Goal: Task Accomplishment & Management: Manage account settings

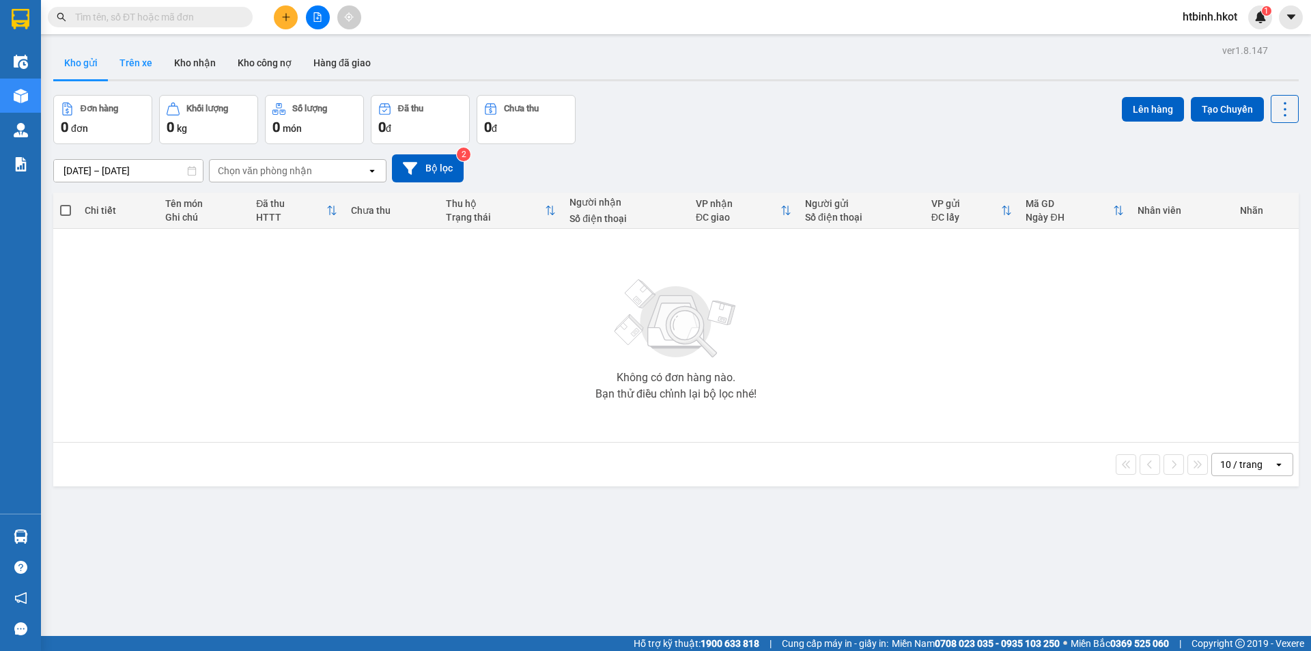
click at [146, 63] on button "Trên xe" at bounding box center [136, 62] width 55 height 33
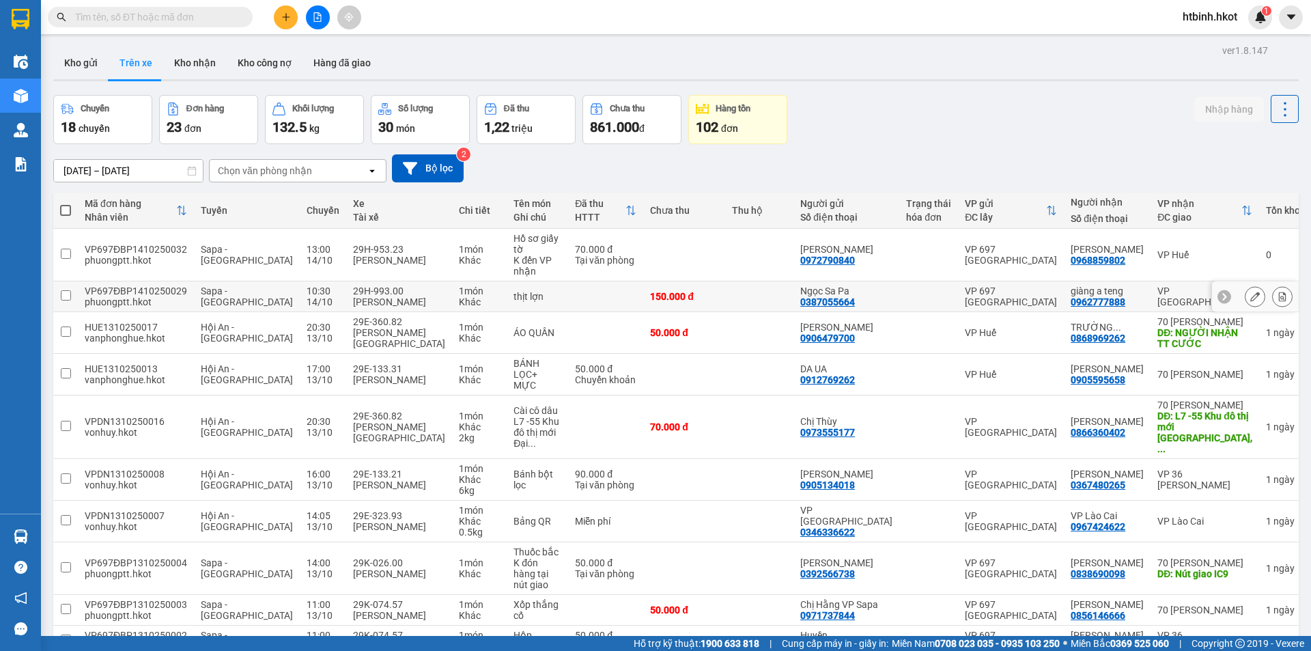
scroll to position [63, 0]
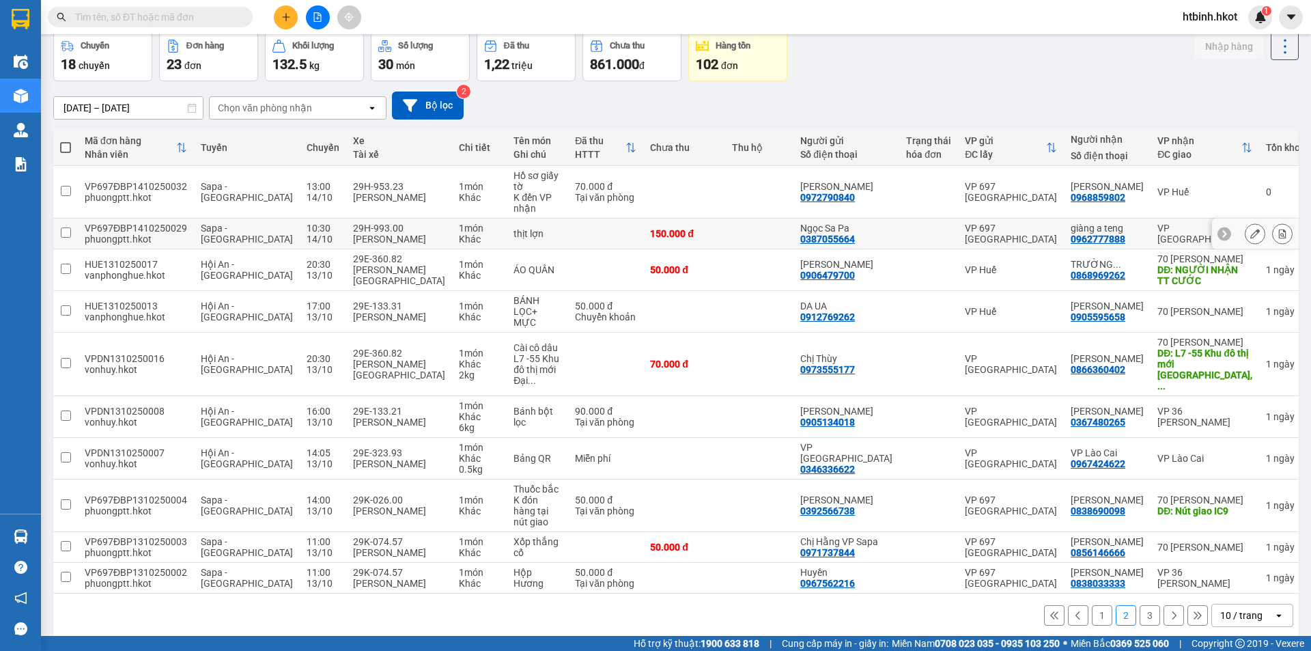
click at [791, 223] on td at bounding box center [759, 233] width 68 height 31
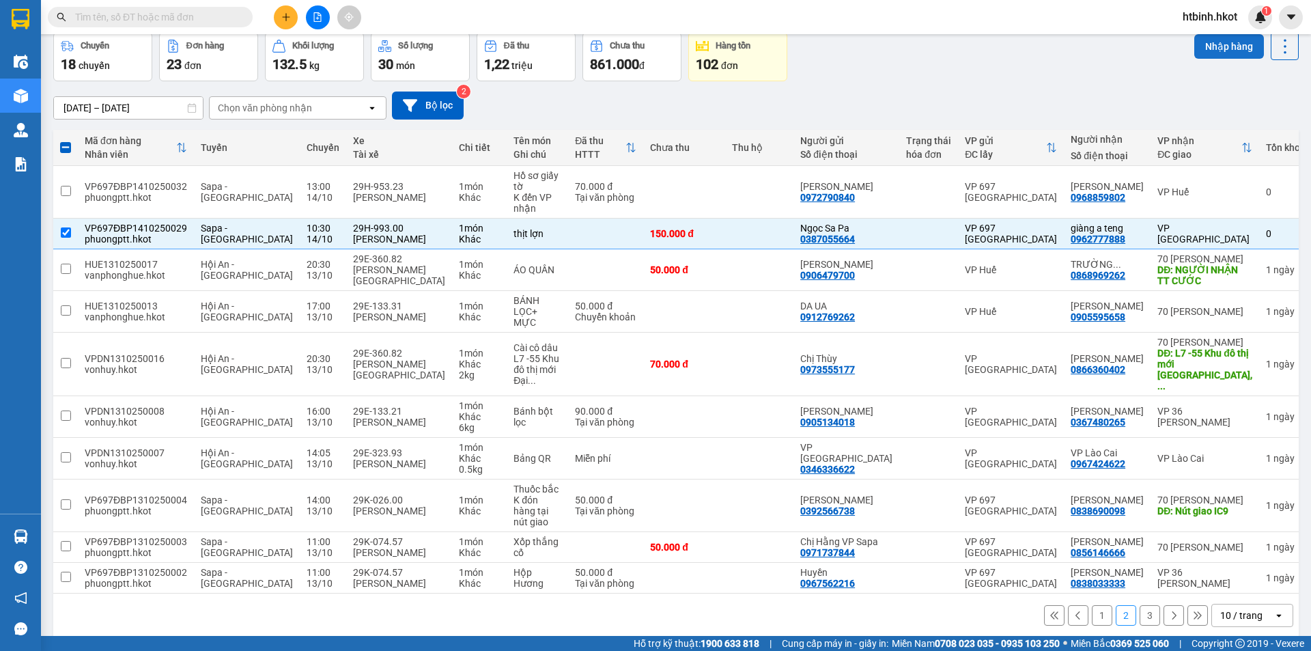
click at [1219, 53] on button "Nhập hàng" at bounding box center [1229, 46] width 70 height 25
checkbox input "false"
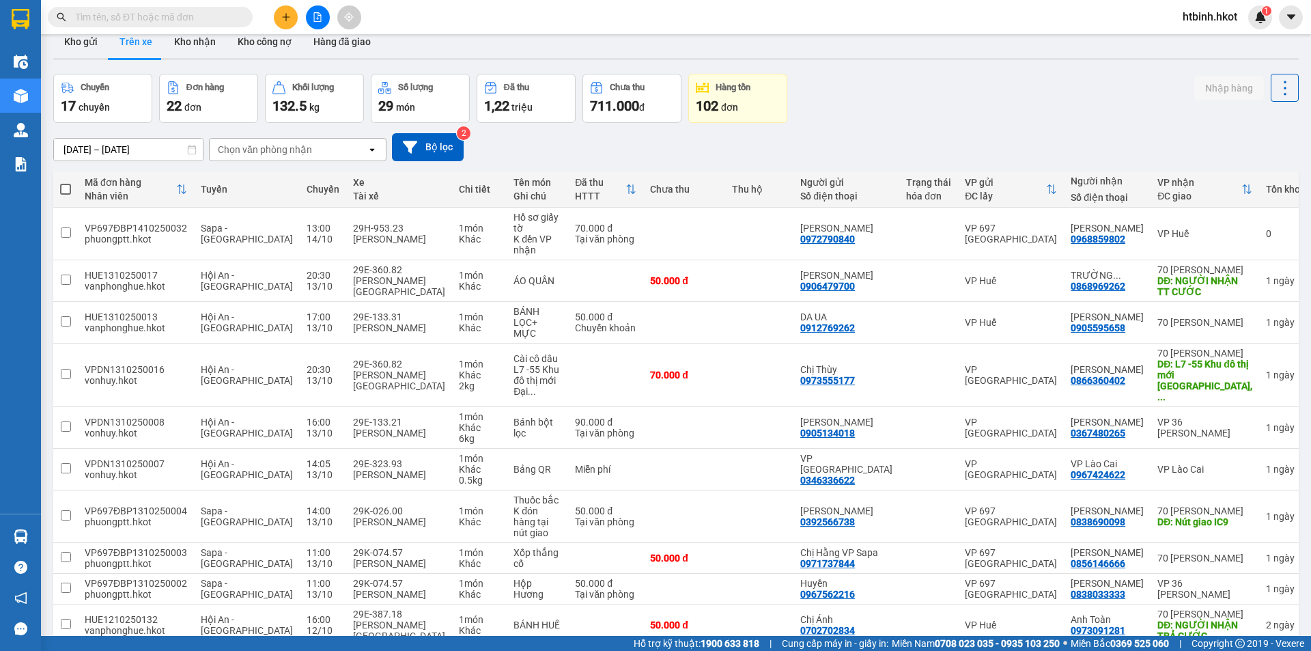
scroll to position [0, 0]
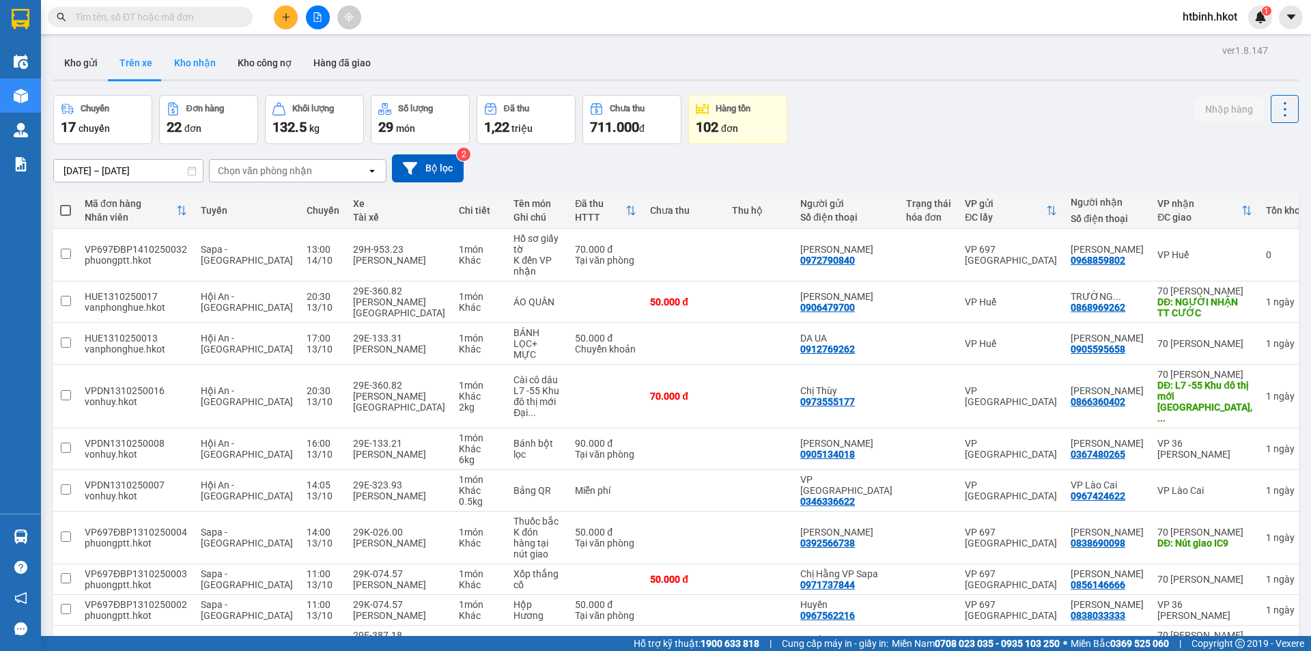
click at [177, 64] on button "Kho nhận" at bounding box center [194, 62] width 63 height 33
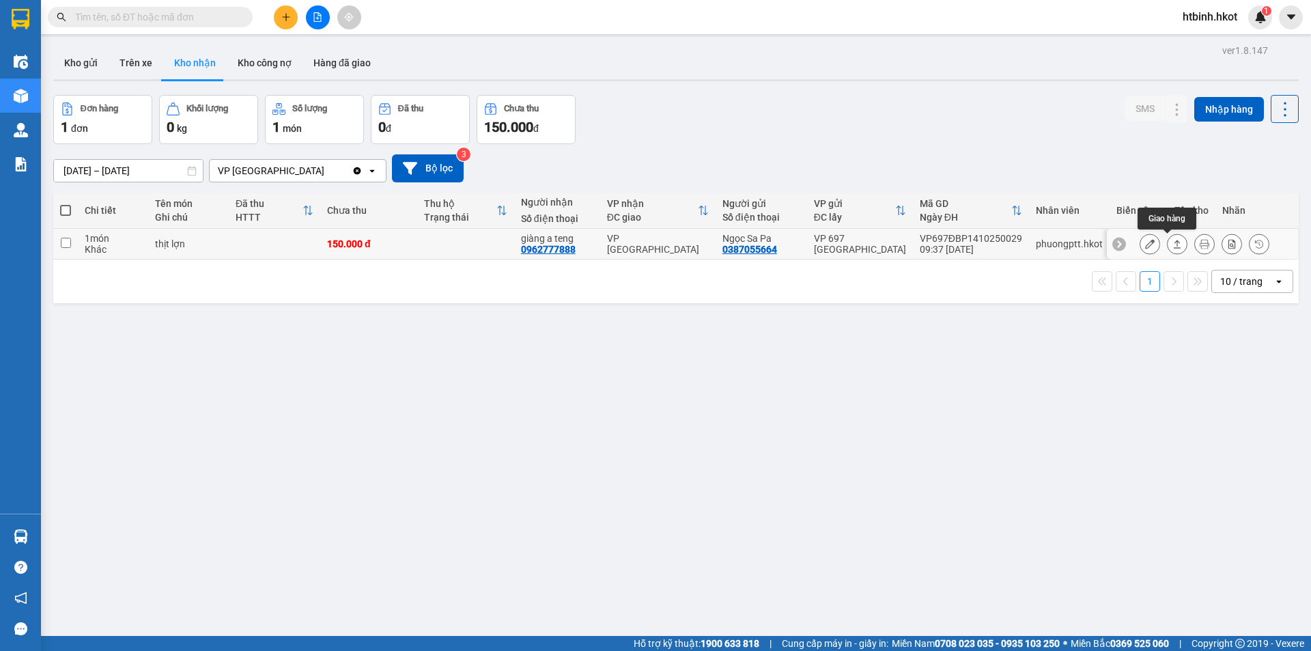
click at [1172, 246] on icon at bounding box center [1177, 244] width 10 height 10
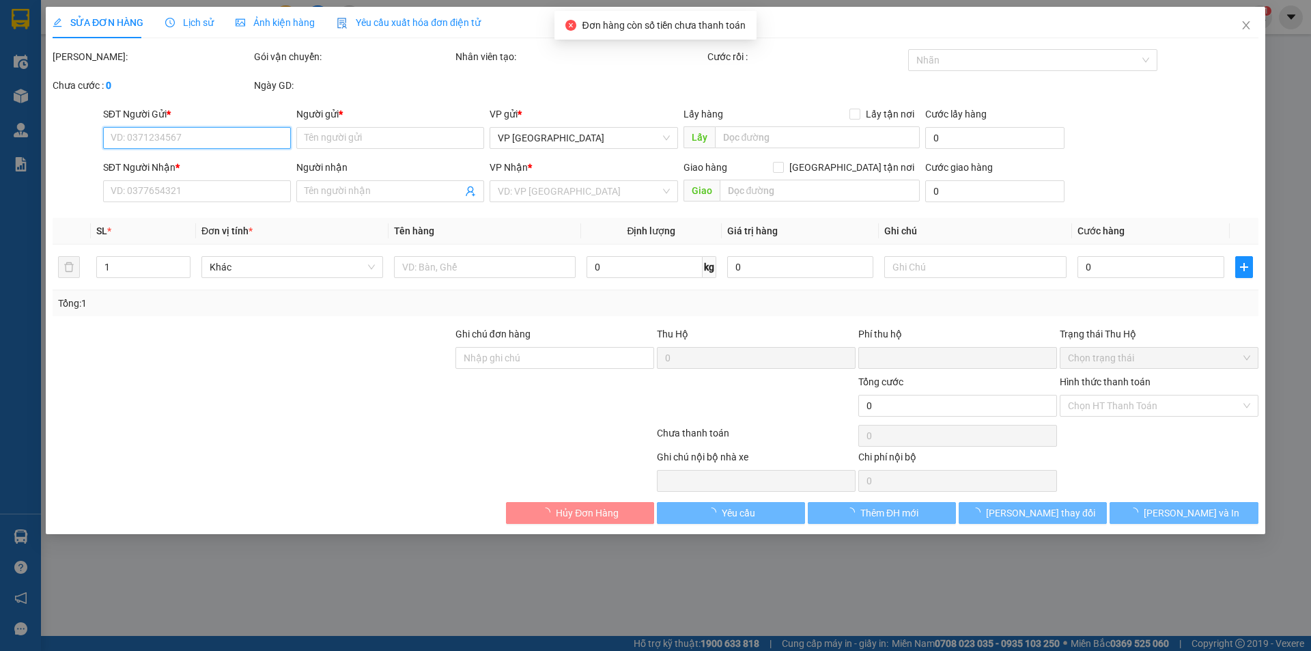
type input "0387055664"
type input "Ngọc Sa Pa"
type input "0962777888"
type input "giàng a teng"
type input "0"
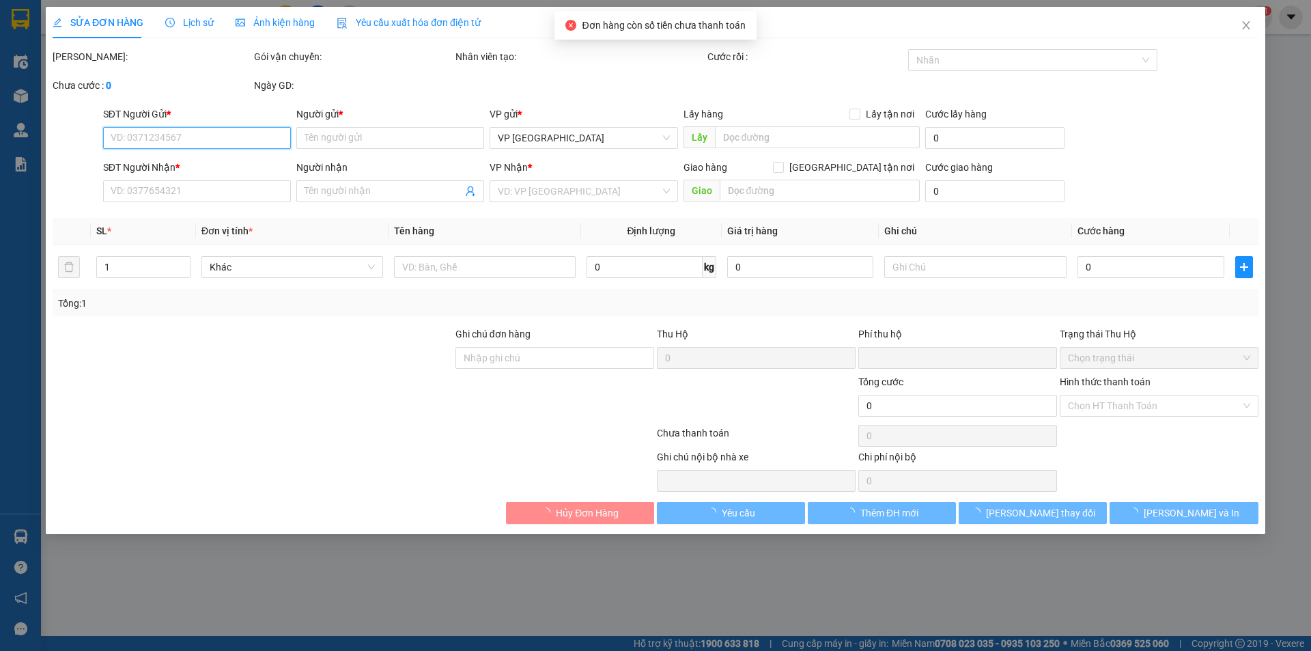
type input "150.000"
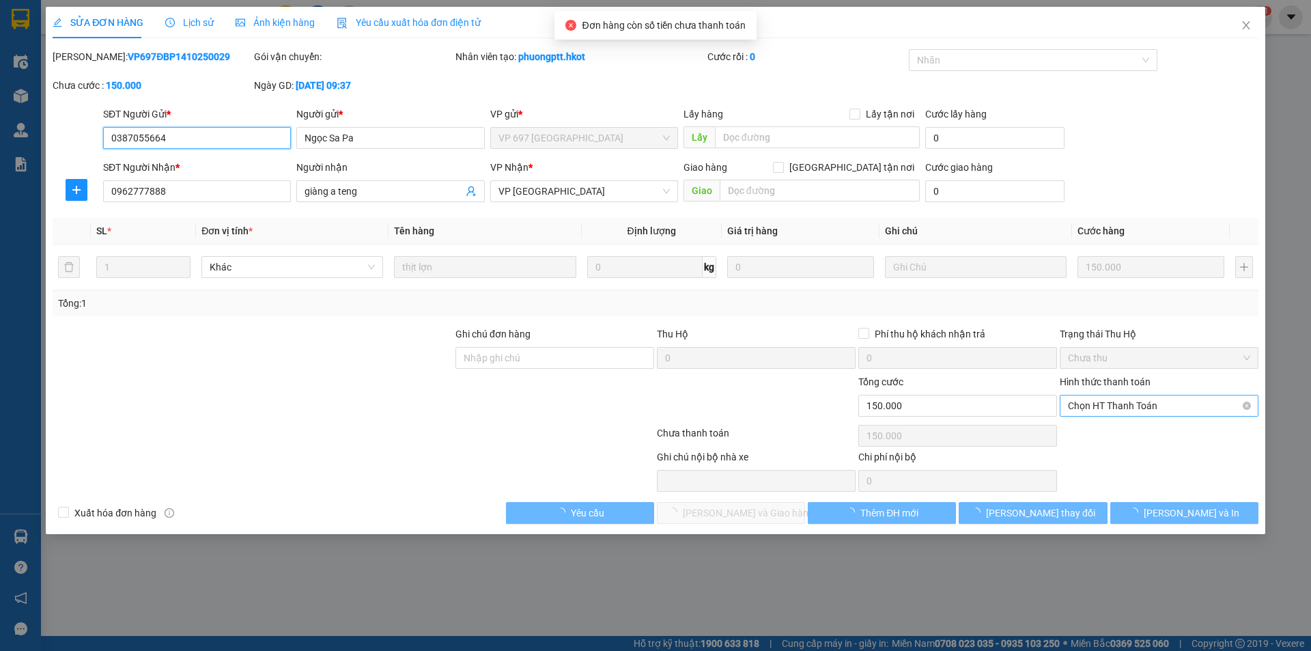
click at [1133, 408] on span "Chọn HT Thanh Toán" at bounding box center [1159, 405] width 182 height 20
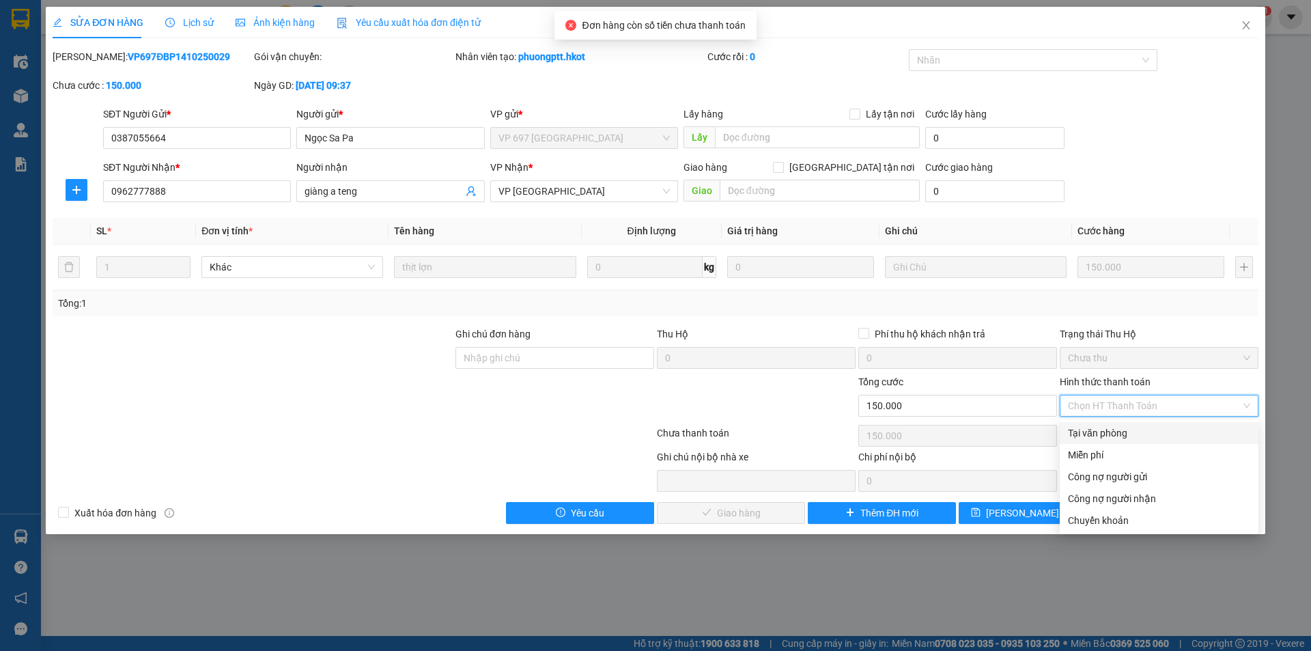
click at [1119, 434] on div "Tại văn phòng" at bounding box center [1159, 432] width 182 height 15
type input "0"
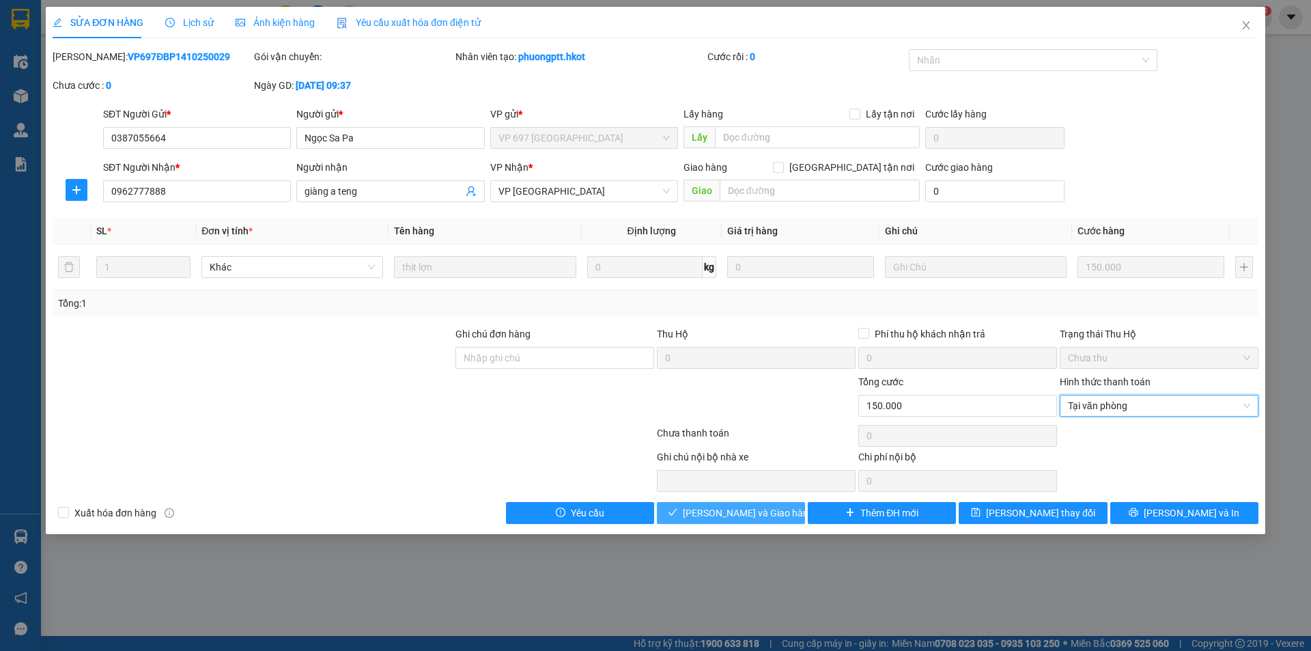
click at [765, 509] on span "[PERSON_NAME] và Giao hàng" at bounding box center [748, 512] width 131 height 15
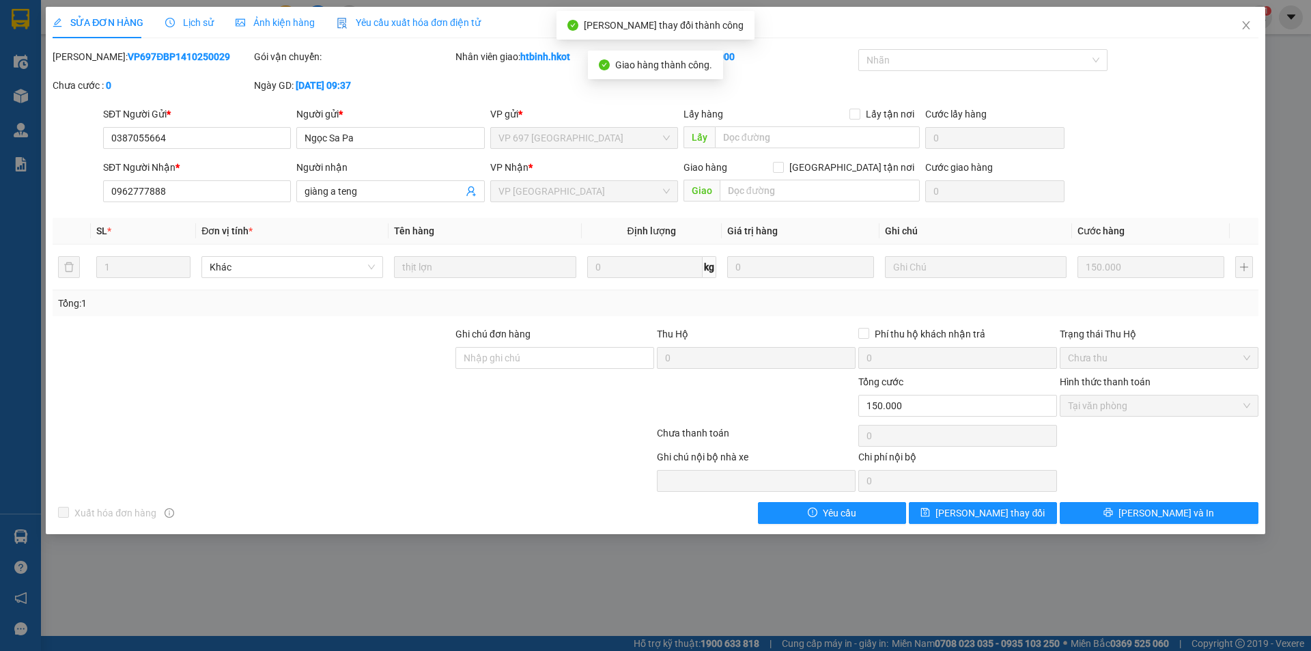
drag, startPoint x: 188, startPoint y: 58, endPoint x: 86, endPoint y: 57, distance: 102.4
click at [128, 57] on b "VP697ĐBP1410250029" at bounding box center [179, 56] width 102 height 11
copy b "VP697ĐBP1410250029"
